Goal: Obtain resource: Obtain resource

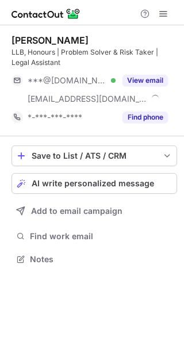
scroll to position [251, 184]
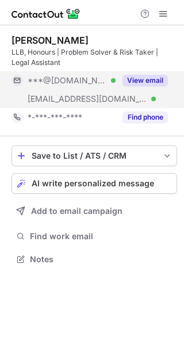
click at [139, 81] on button "View email" at bounding box center [145, 81] width 45 height 12
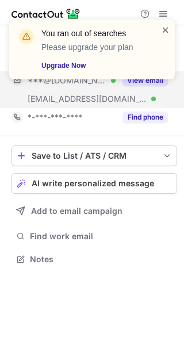
click at [167, 31] on span at bounding box center [165, 30] width 9 height 12
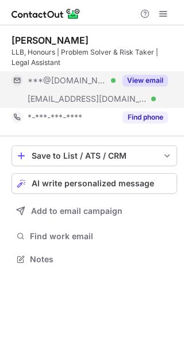
click at [162, 12] on span at bounding box center [163, 13] width 9 height 9
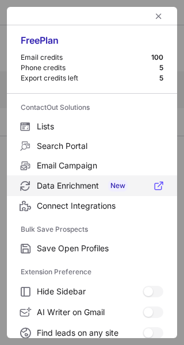
scroll to position [133, 0]
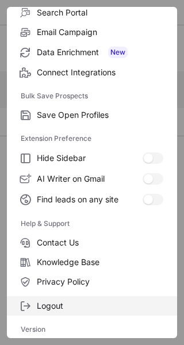
click at [73, 301] on span "Logout" at bounding box center [100, 306] width 127 height 10
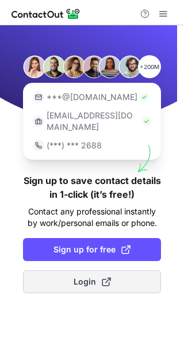
click at [74, 276] on span "Login" at bounding box center [92, 282] width 37 height 12
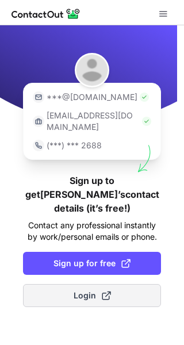
click at [89, 290] on span "Login" at bounding box center [92, 296] width 37 height 12
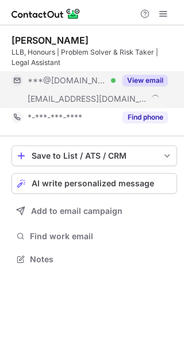
scroll to position [251, 184]
click at [149, 81] on button "View email" at bounding box center [145, 81] width 45 height 12
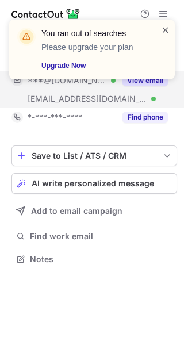
click at [167, 29] on span at bounding box center [165, 30] width 9 height 12
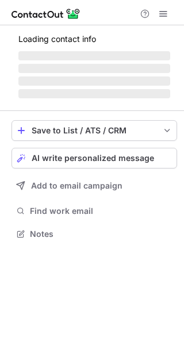
scroll to position [251, 184]
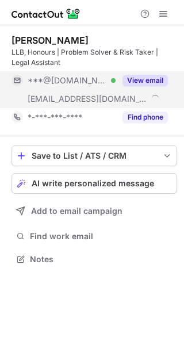
click at [146, 76] on button "View email" at bounding box center [145, 81] width 45 height 12
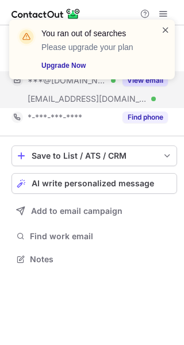
click at [163, 30] on span at bounding box center [165, 30] width 9 height 12
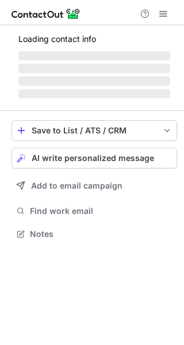
scroll to position [251, 184]
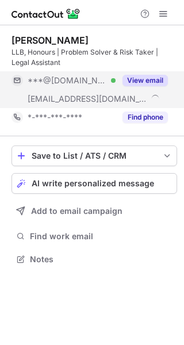
click at [137, 82] on button "View email" at bounding box center [145, 81] width 45 height 12
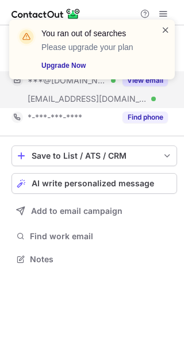
click at [165, 29] on span at bounding box center [165, 30] width 9 height 12
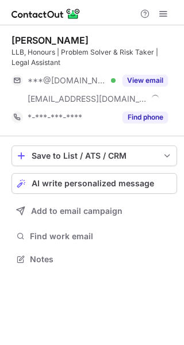
scroll to position [251, 184]
click at [165, 14] on span at bounding box center [163, 13] width 9 height 9
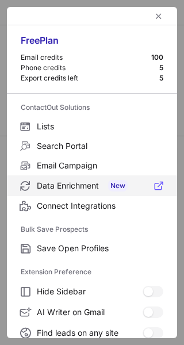
scroll to position [133, 0]
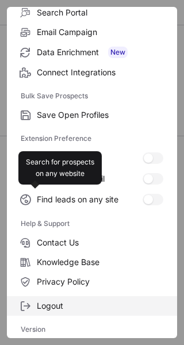
click at [85, 308] on span "Logout" at bounding box center [100, 306] width 127 height 10
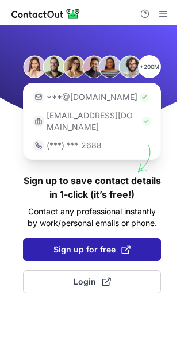
click at [88, 244] on span "Sign up for free" at bounding box center [91, 250] width 77 height 12
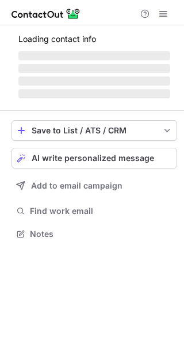
scroll to position [251, 184]
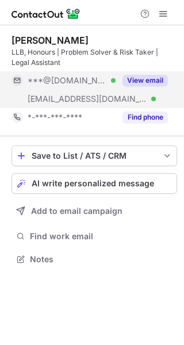
click at [141, 81] on button "View email" at bounding box center [145, 81] width 45 height 12
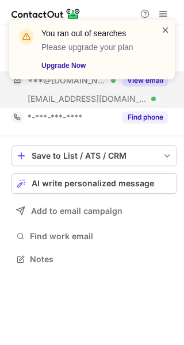
click at [168, 26] on span at bounding box center [165, 30] width 9 height 12
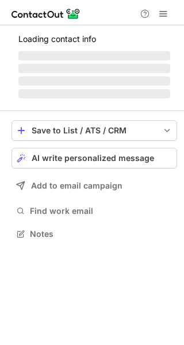
scroll to position [251, 184]
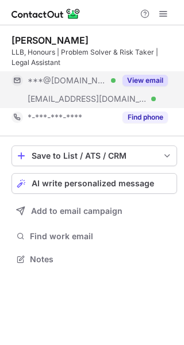
click at [140, 82] on button "View email" at bounding box center [145, 81] width 45 height 12
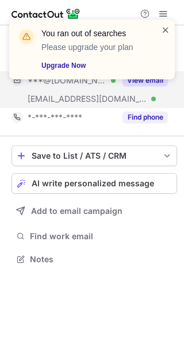
click at [165, 28] on span at bounding box center [165, 30] width 9 height 12
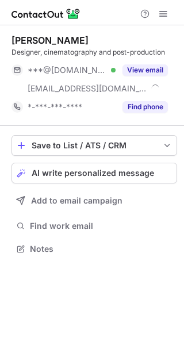
scroll to position [240, 184]
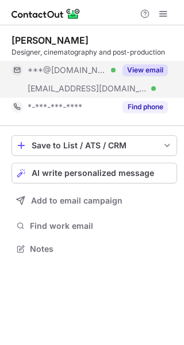
click at [148, 75] on button "View email" at bounding box center [145, 70] width 45 height 12
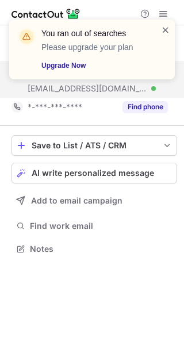
click at [167, 28] on span at bounding box center [165, 30] width 9 height 12
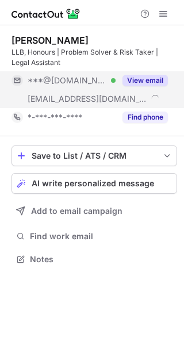
scroll to position [251, 184]
click at [150, 78] on button "View email" at bounding box center [145, 81] width 45 height 12
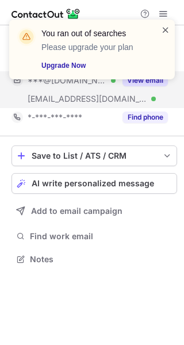
click at [165, 30] on span at bounding box center [165, 30] width 9 height 12
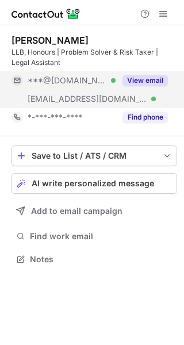
click at [162, 15] on div "You ran out of searches Please upgrade your plan Upgrade Now" at bounding box center [92, 19] width 184 height 23
click at [162, 15] on span at bounding box center [163, 13] width 9 height 9
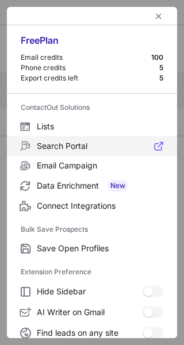
scroll to position [133, 0]
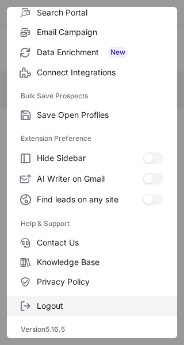
click at [86, 309] on span "Logout" at bounding box center [100, 306] width 127 height 10
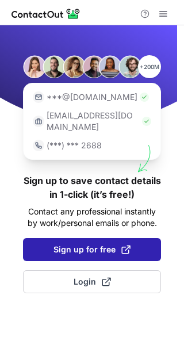
click at [83, 244] on span "Sign up for free" at bounding box center [91, 250] width 77 height 12
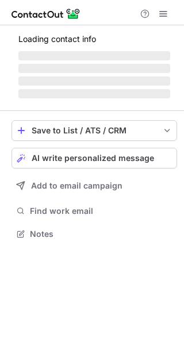
scroll to position [251, 184]
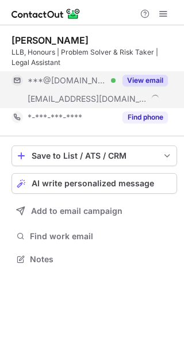
click at [147, 82] on button "View email" at bounding box center [145, 81] width 45 height 12
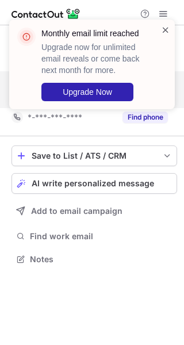
click at [167, 32] on span at bounding box center [165, 30] width 9 height 12
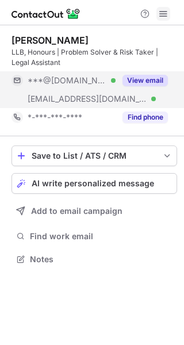
click at [163, 14] on span at bounding box center [163, 13] width 9 height 9
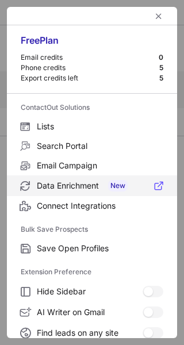
scroll to position [133, 0]
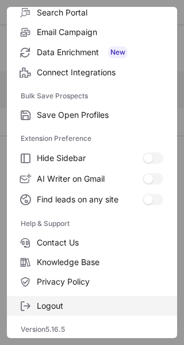
click at [104, 303] on span "Logout" at bounding box center [100, 306] width 127 height 10
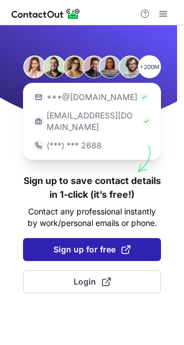
click at [97, 244] on span "Sign up for free" at bounding box center [91, 250] width 77 height 12
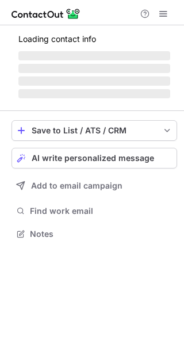
scroll to position [251, 184]
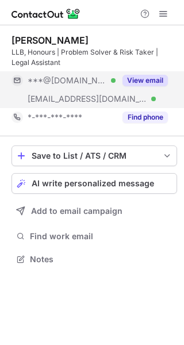
click at [144, 79] on button "View email" at bounding box center [145, 81] width 45 height 12
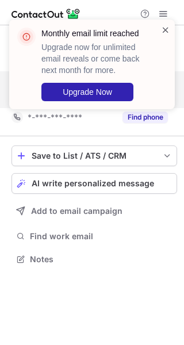
click at [168, 30] on span at bounding box center [165, 30] width 9 height 12
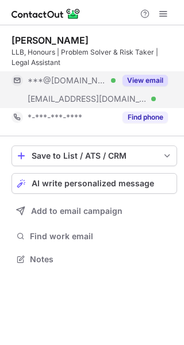
click at [162, 14] on div "Monthly email limit reached Upgrade now for unlimited email reveals or come bac…" at bounding box center [92, 19] width 184 height 23
click at [162, 14] on span at bounding box center [163, 13] width 9 height 9
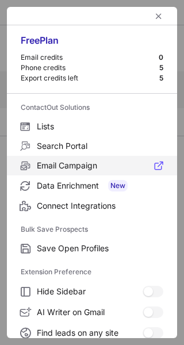
scroll to position [133, 0]
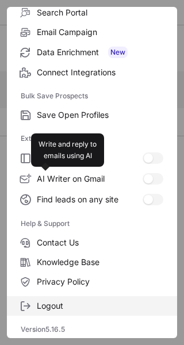
click at [95, 304] on span "Logout" at bounding box center [100, 306] width 127 height 10
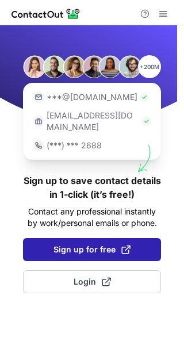
click at [89, 244] on span "Sign up for free" at bounding box center [91, 250] width 77 height 12
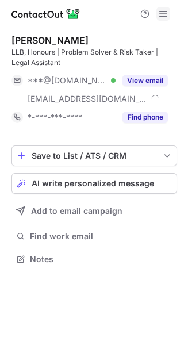
scroll to position [251, 184]
click at [163, 16] on span at bounding box center [163, 13] width 9 height 9
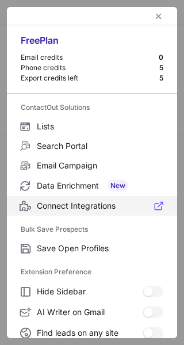
scroll to position [133, 0]
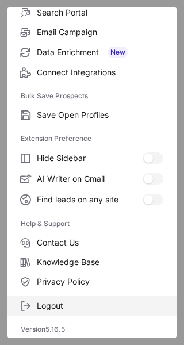
click at [69, 307] on span "Logout" at bounding box center [100, 306] width 127 height 10
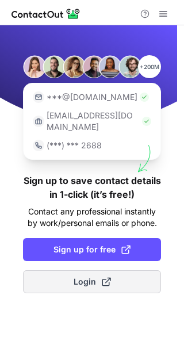
click at [78, 276] on span "Login" at bounding box center [92, 282] width 37 height 12
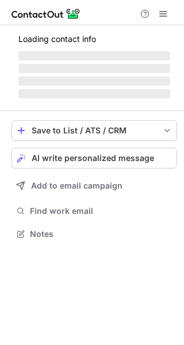
scroll to position [251, 184]
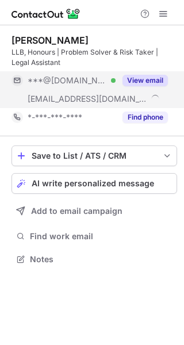
click at [142, 79] on button "View email" at bounding box center [145, 81] width 45 height 12
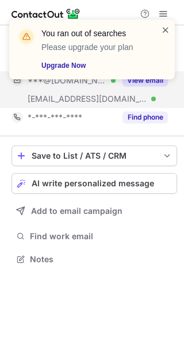
click at [165, 28] on span at bounding box center [165, 30] width 9 height 12
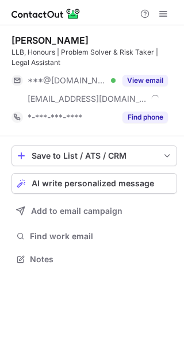
scroll to position [251, 184]
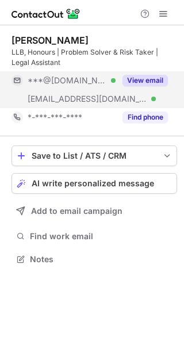
click at [140, 81] on button "View email" at bounding box center [145, 81] width 45 height 12
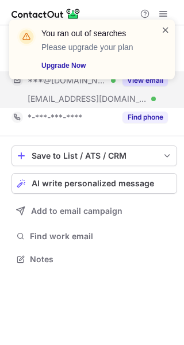
click at [167, 28] on span at bounding box center [165, 30] width 9 height 12
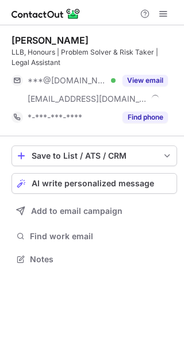
scroll to position [251, 184]
click at [160, 16] on span at bounding box center [163, 13] width 9 height 9
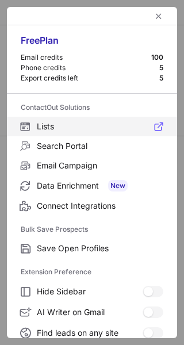
scroll to position [133, 0]
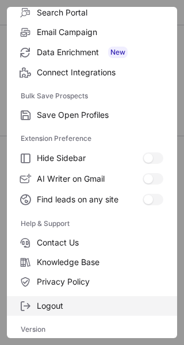
click at [89, 300] on label "Logout" at bounding box center [92, 306] width 170 height 20
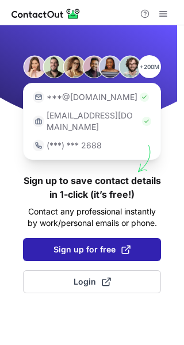
click at [89, 244] on span "Sign up for free" at bounding box center [91, 250] width 77 height 12
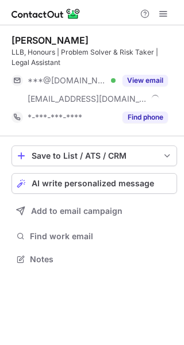
scroll to position [251, 184]
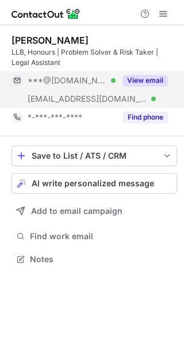
click at [145, 78] on button "View email" at bounding box center [145, 81] width 45 height 12
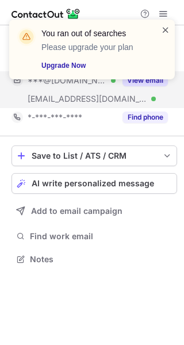
click at [167, 32] on span at bounding box center [165, 30] width 9 height 12
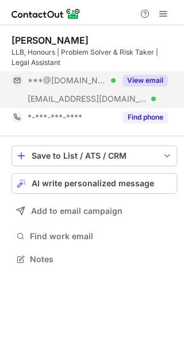
click at [166, 12] on div "You ran out of searches Please upgrade your plan Upgrade Now" at bounding box center [92, 19] width 184 height 23
click at [164, 13] on span at bounding box center [163, 13] width 9 height 9
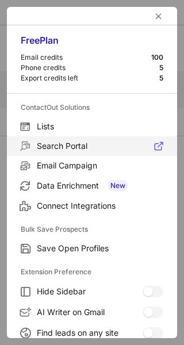
scroll to position [133, 0]
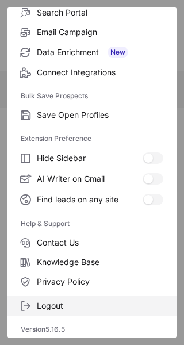
click at [97, 307] on span "Logout" at bounding box center [100, 306] width 127 height 10
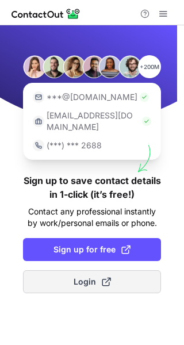
click at [87, 276] on span "Login" at bounding box center [92, 282] width 37 height 12
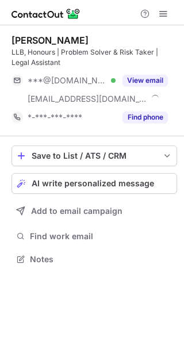
scroll to position [251, 184]
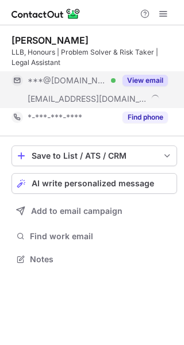
click at [151, 80] on button "View email" at bounding box center [145, 81] width 45 height 12
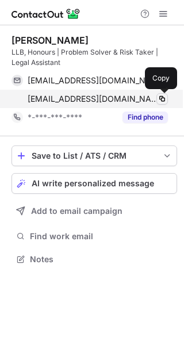
click at [162, 96] on span at bounding box center [162, 98] width 9 height 9
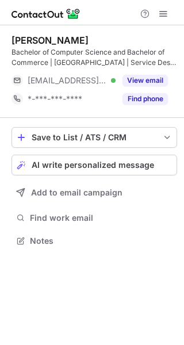
scroll to position [232, 184]
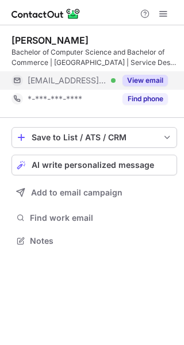
click at [148, 82] on button "View email" at bounding box center [145, 81] width 45 height 12
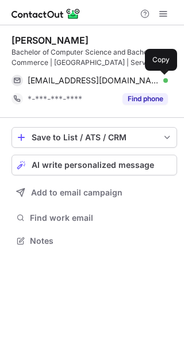
click at [159, 83] on span at bounding box center [162, 80] width 9 height 9
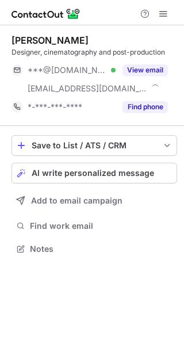
scroll to position [240, 184]
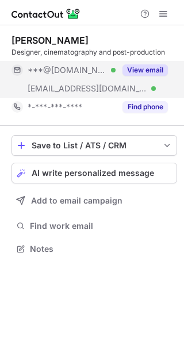
click at [143, 74] on button "View email" at bounding box center [145, 70] width 45 height 12
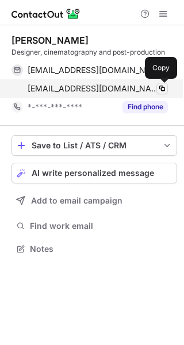
click at [160, 89] on span at bounding box center [162, 88] width 9 height 9
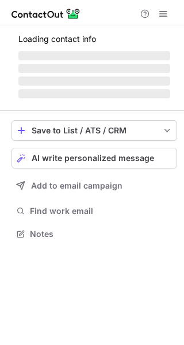
scroll to position [232, 184]
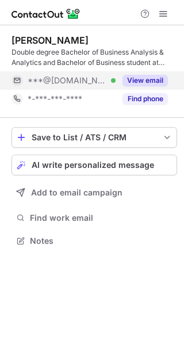
click at [154, 80] on button "View email" at bounding box center [145, 81] width 45 height 12
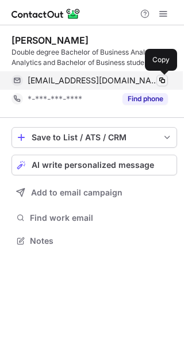
click at [159, 80] on span at bounding box center [162, 80] width 9 height 9
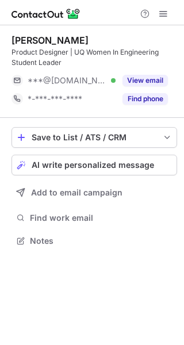
scroll to position [232, 184]
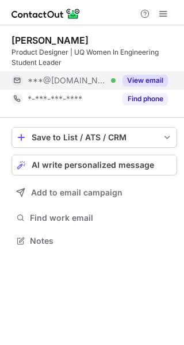
click at [150, 77] on button "View email" at bounding box center [145, 81] width 45 height 12
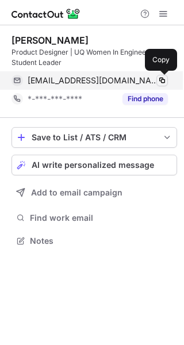
click at [161, 78] on span at bounding box center [162, 80] width 9 height 9
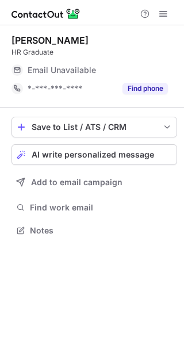
scroll to position [6, 5]
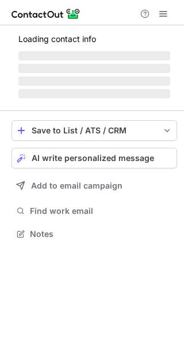
scroll to position [6, 5]
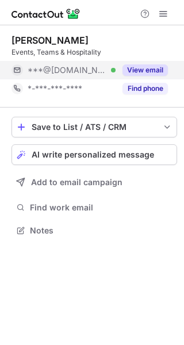
click at [142, 70] on button "View email" at bounding box center [145, 70] width 45 height 12
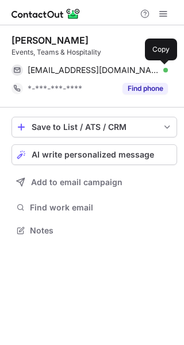
click at [158, 66] on span at bounding box center [162, 70] width 9 height 9
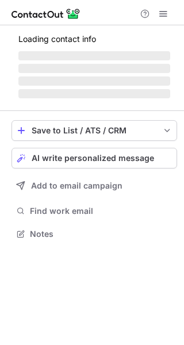
scroll to position [6, 5]
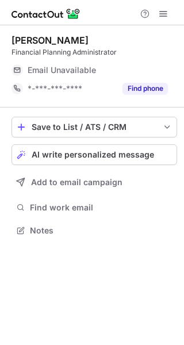
scroll to position [6, 5]
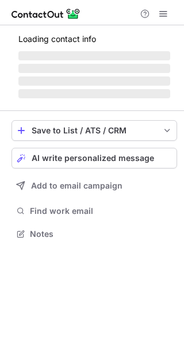
scroll to position [6, 5]
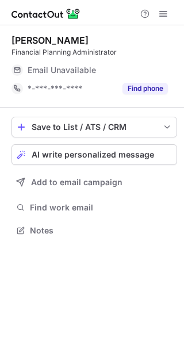
scroll to position [6, 5]
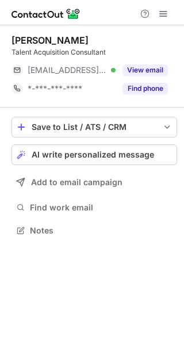
scroll to position [6, 5]
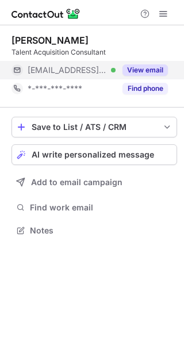
click at [146, 71] on button "View email" at bounding box center [145, 70] width 45 height 12
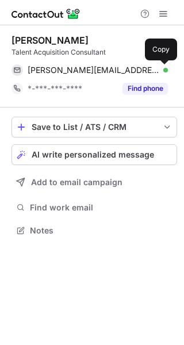
click at [160, 71] on span at bounding box center [162, 70] width 9 height 9
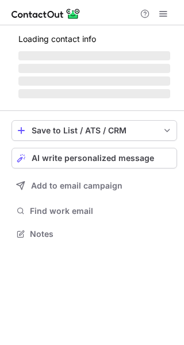
scroll to position [251, 184]
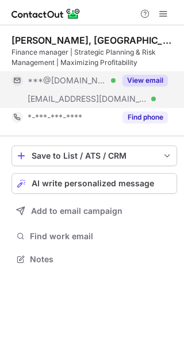
click at [129, 80] on button "View email" at bounding box center [145, 81] width 45 height 12
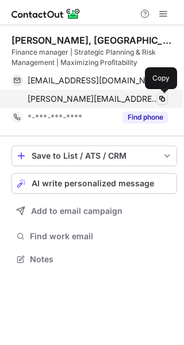
click at [160, 97] on span at bounding box center [162, 98] width 9 height 9
